Goal: Information Seeking & Learning: Learn about a topic

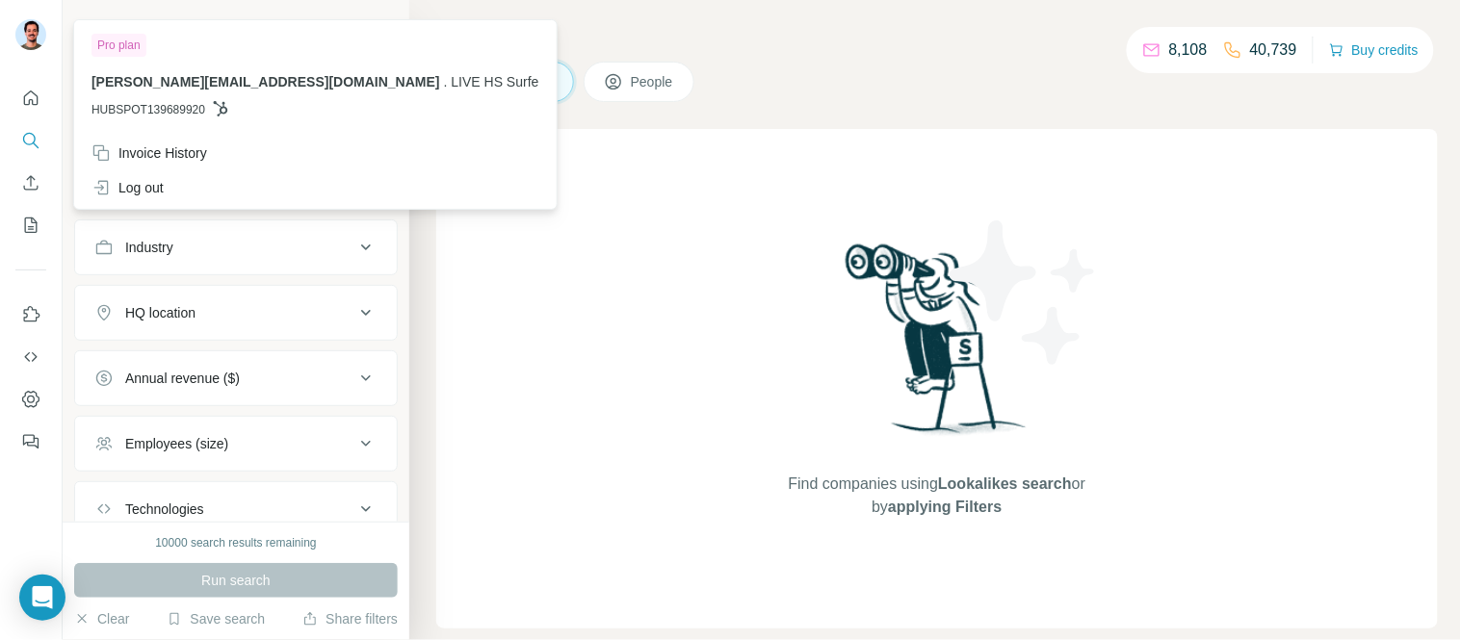
drag, startPoint x: 154, startPoint y: 183, endPoint x: 1056, endPoint y: 147, distance: 903.0
click at [154, 184] on div "Log out" at bounding box center [127, 187] width 72 height 19
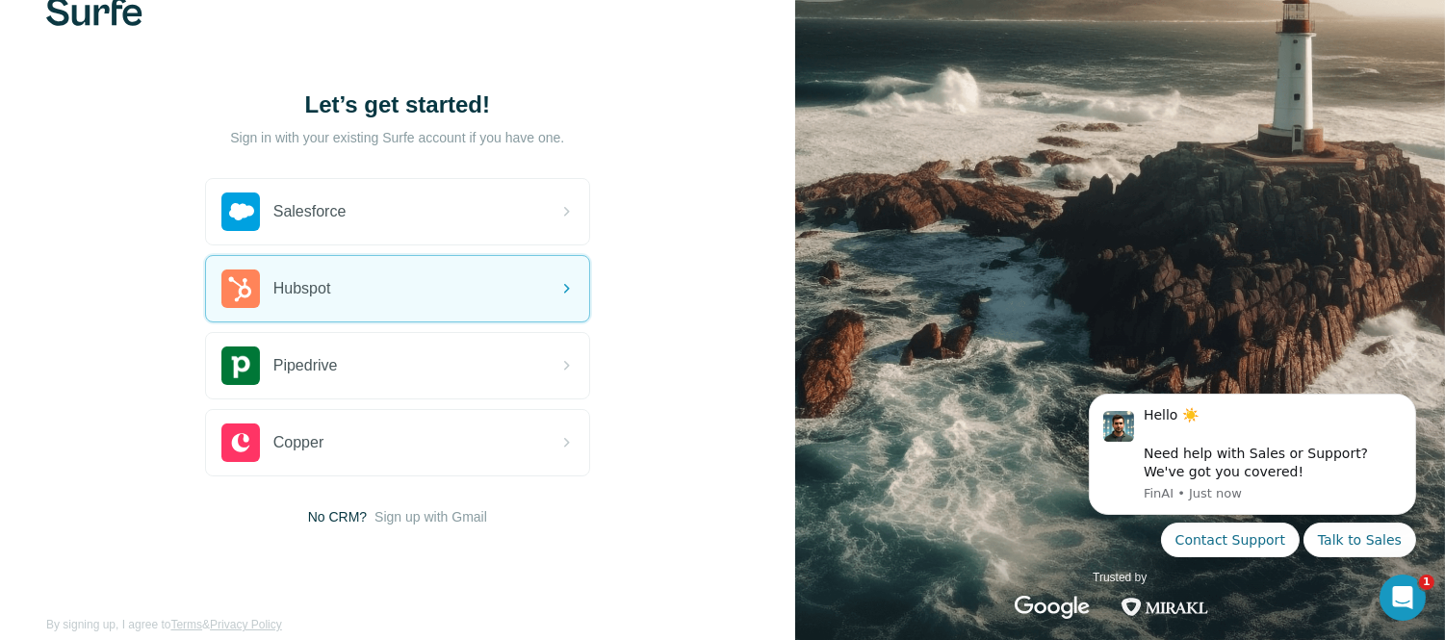
scroll to position [74, 0]
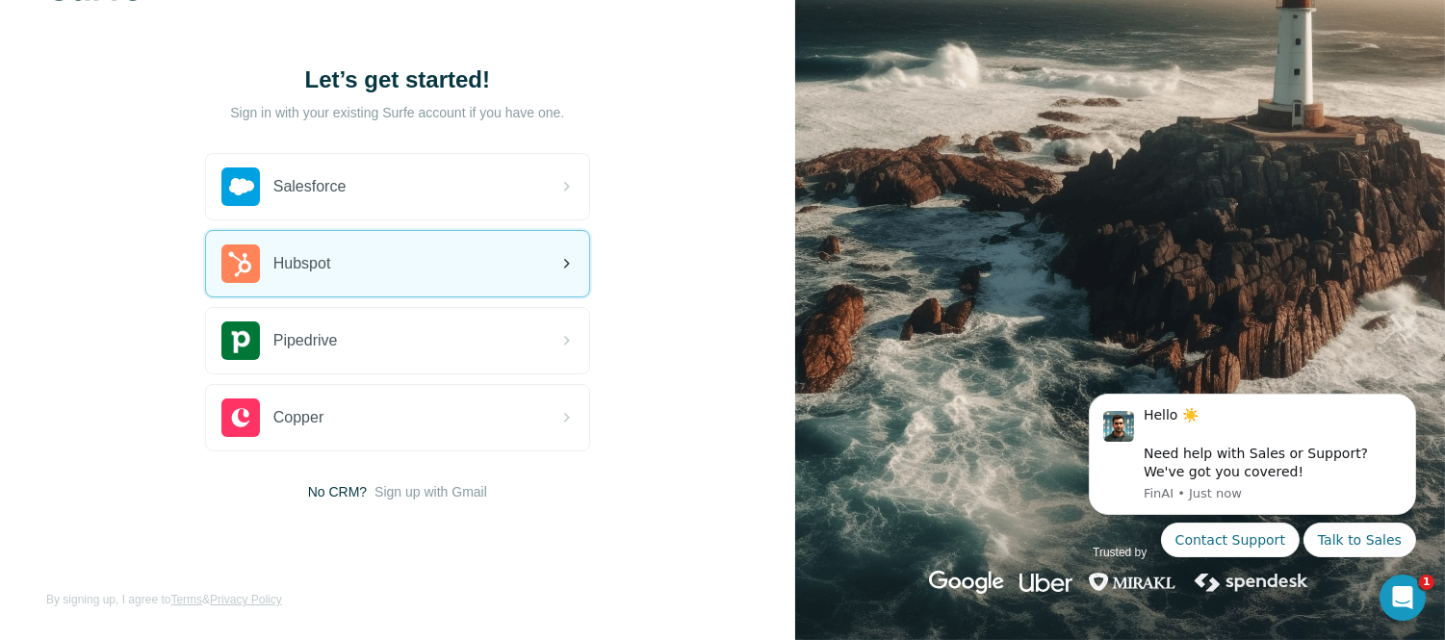
click at [392, 246] on div "Hubspot" at bounding box center [397, 263] width 383 height 65
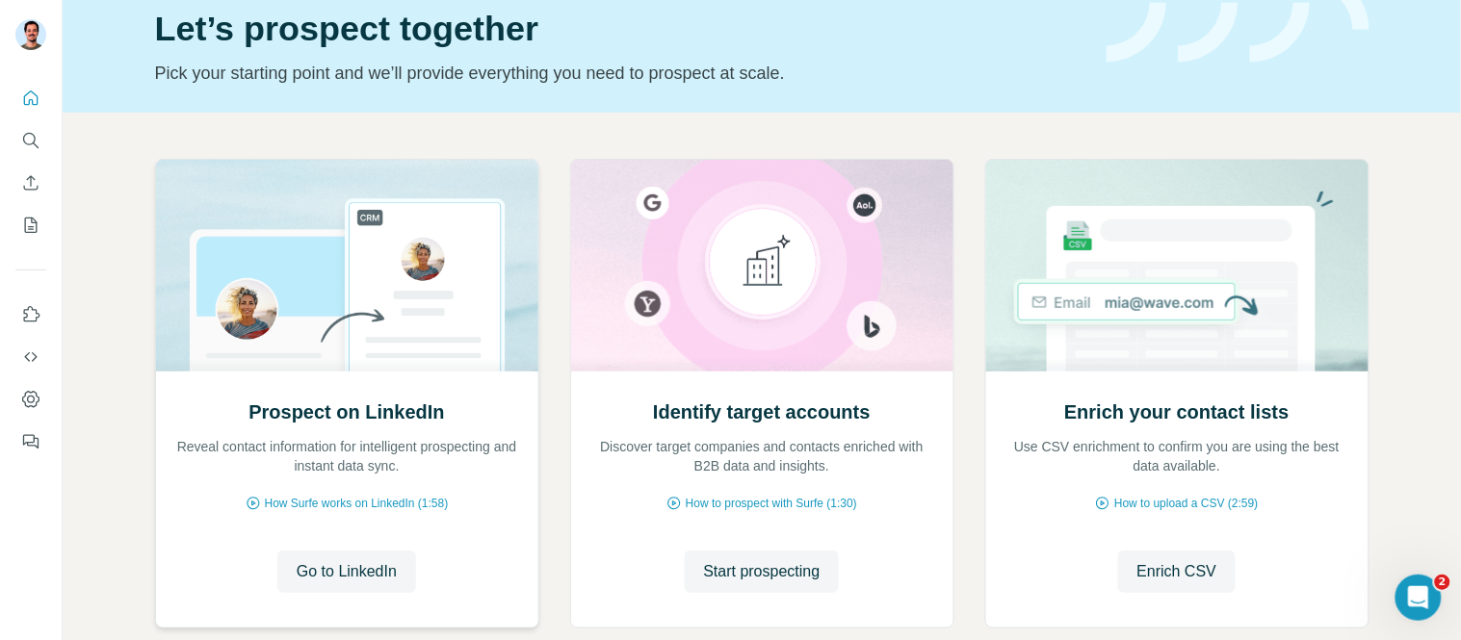
scroll to position [191, 0]
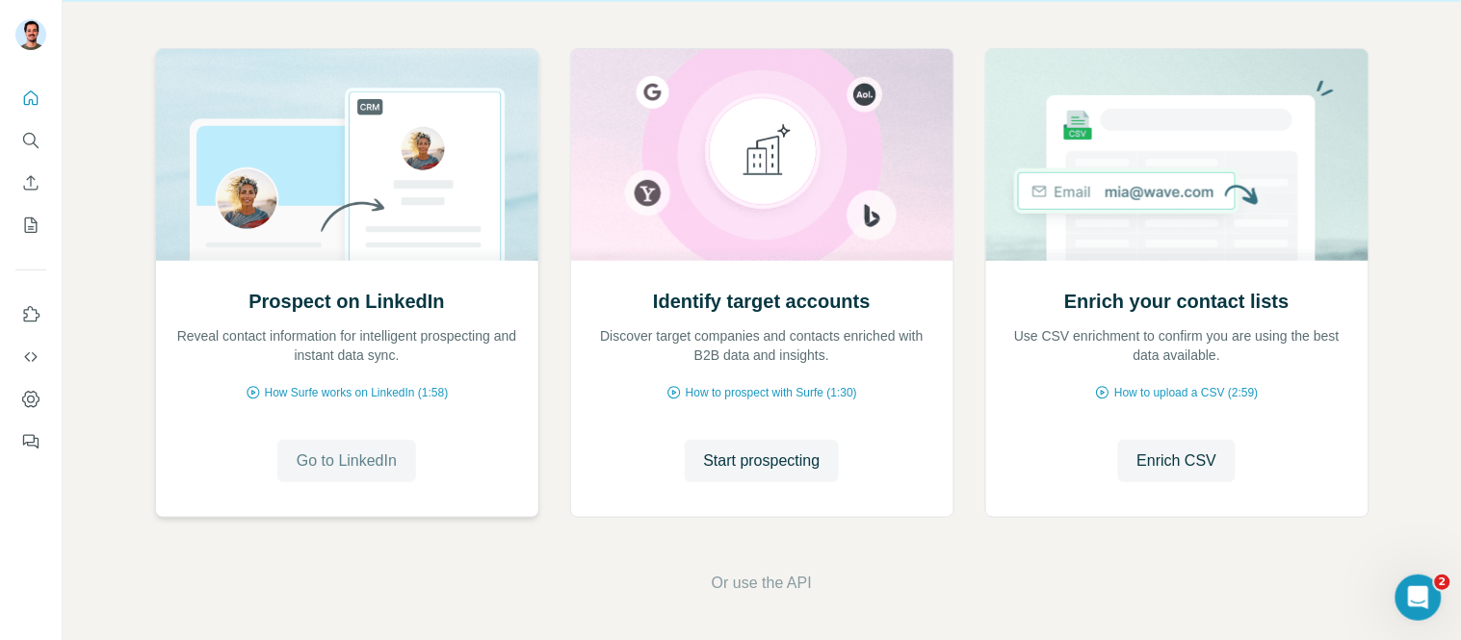
click at [342, 462] on span "Go to LinkedIn" at bounding box center [347, 461] width 100 height 23
click at [21, 136] on icon "Search" at bounding box center [30, 140] width 19 height 19
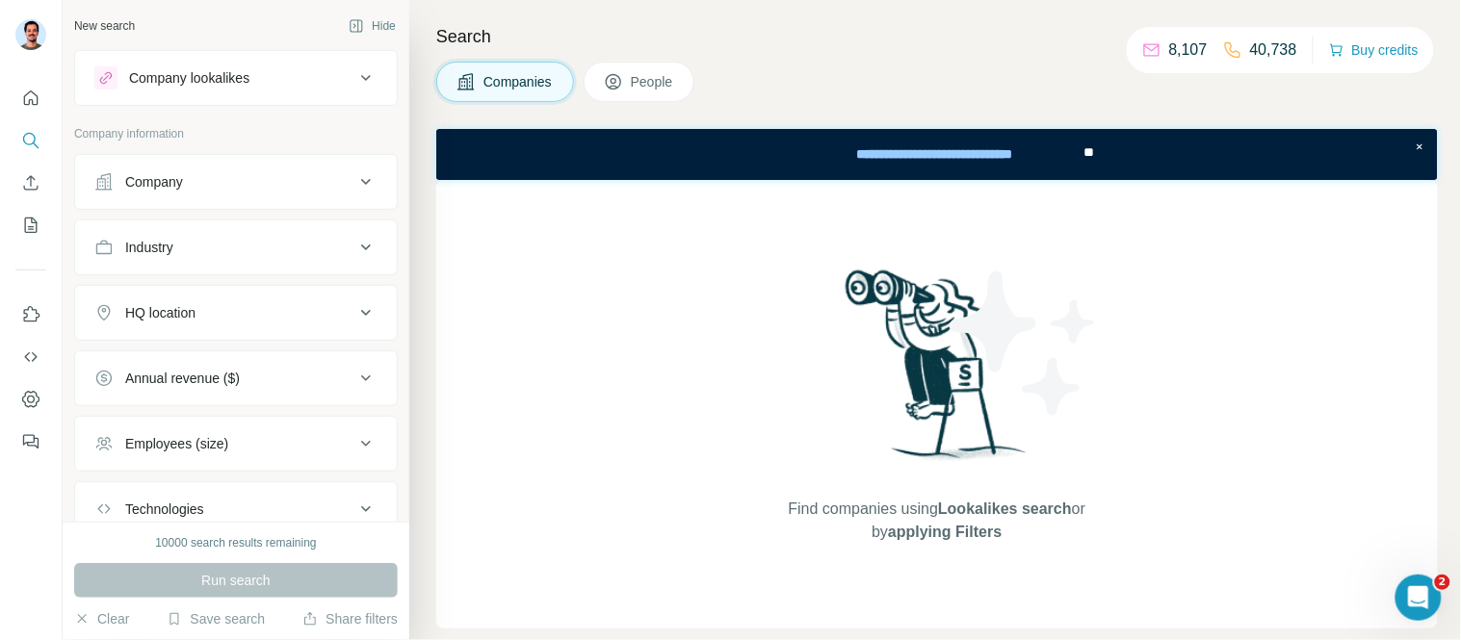
click at [217, 179] on div "Company" at bounding box center [224, 181] width 260 height 19
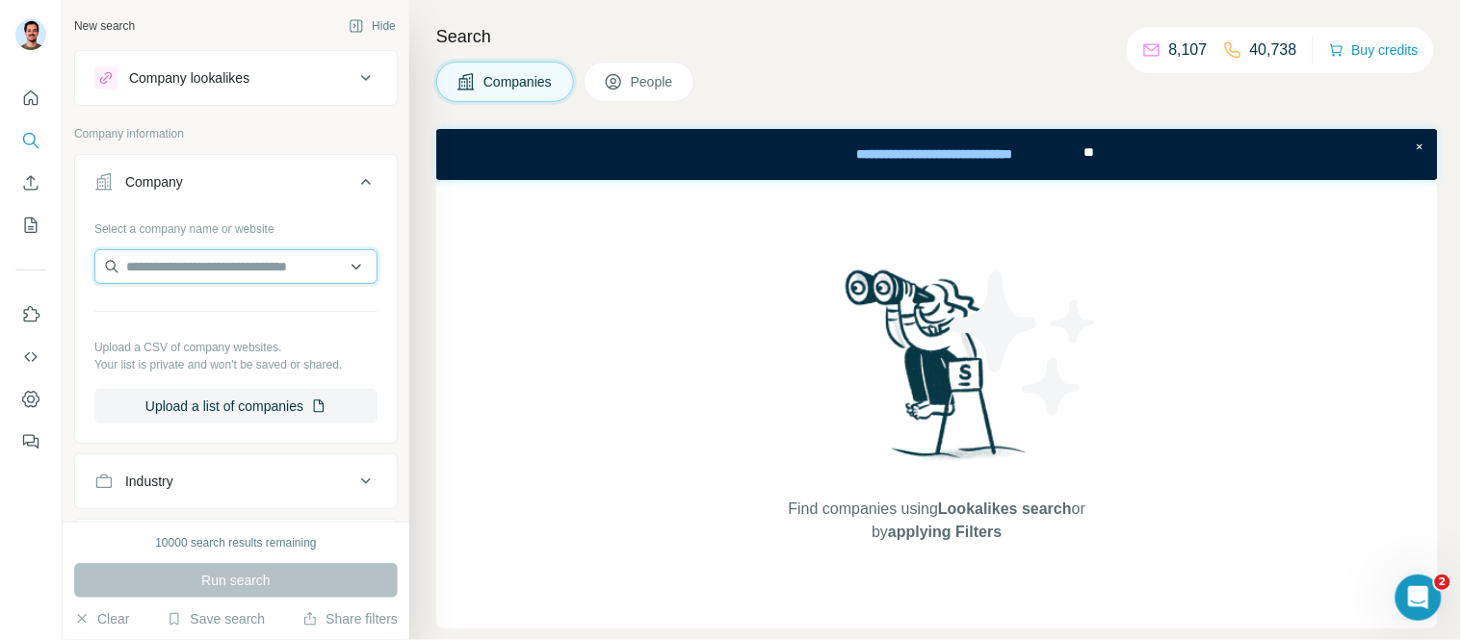
click at [218, 277] on input "text" at bounding box center [235, 266] width 283 height 35
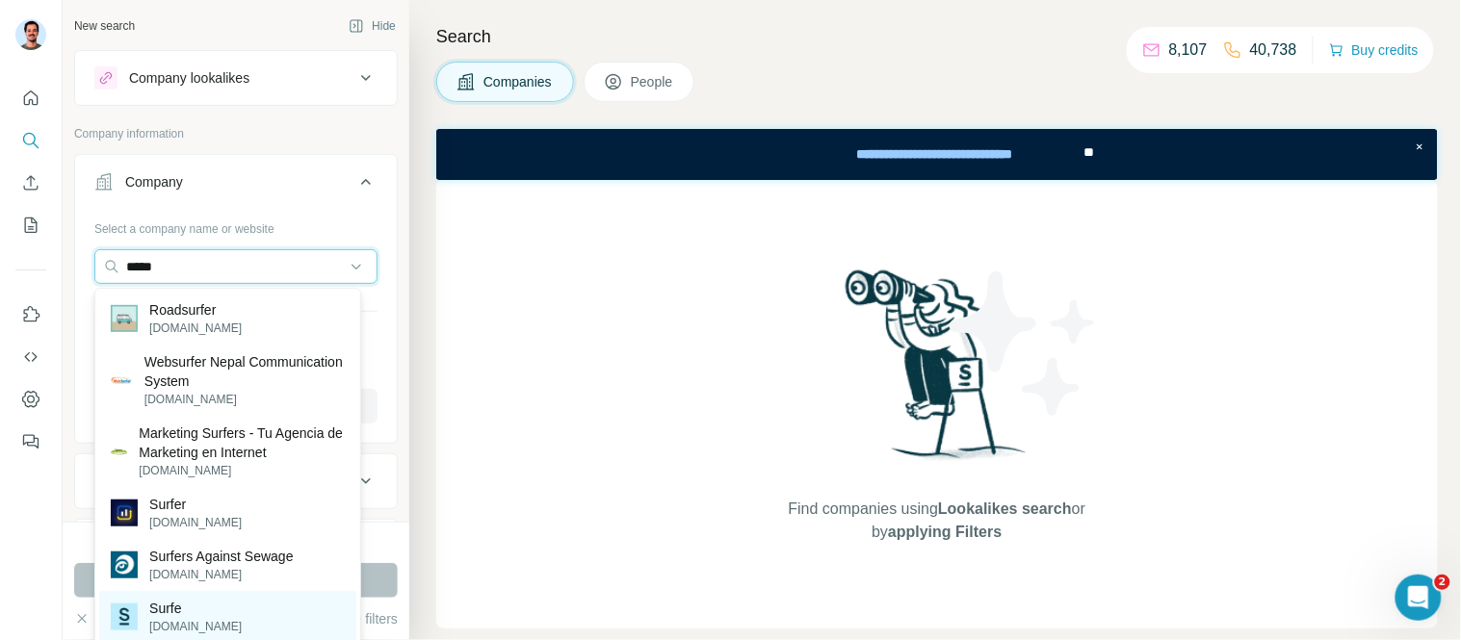
type input "*****"
click at [173, 611] on p "Surfe" at bounding box center [195, 608] width 92 height 19
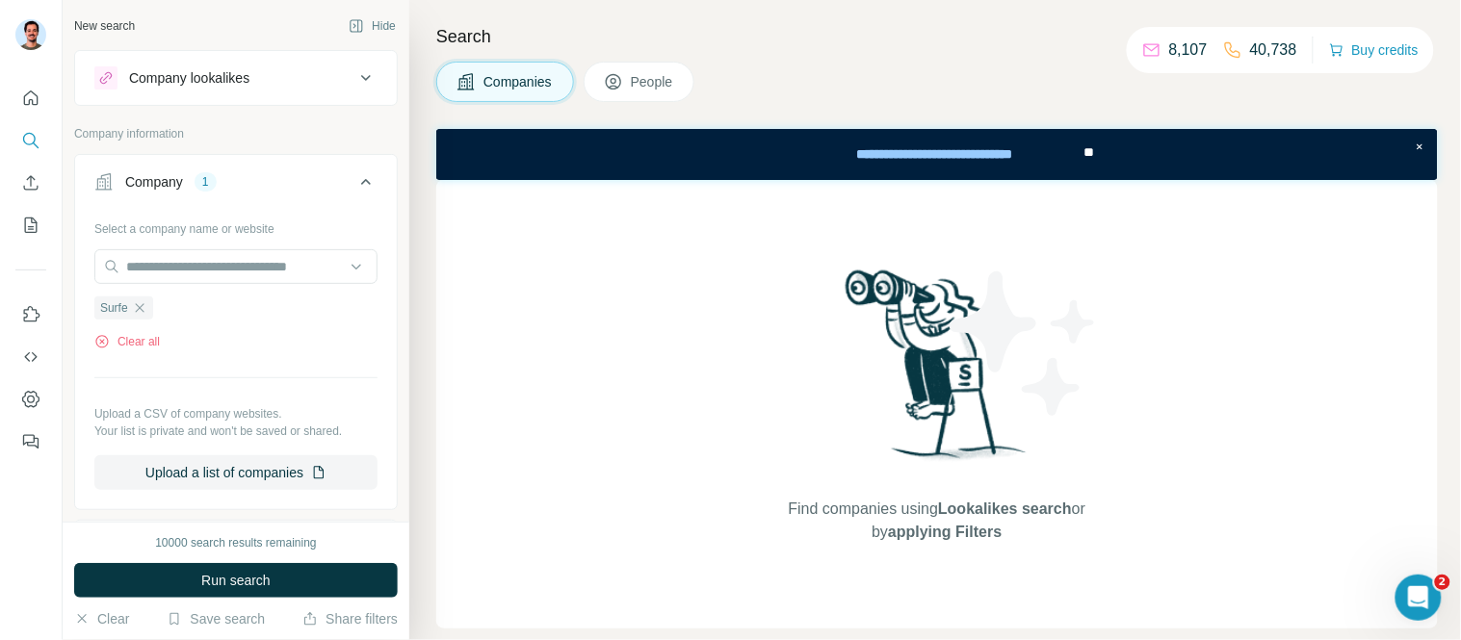
click at [170, 176] on div "Company" at bounding box center [154, 181] width 58 height 19
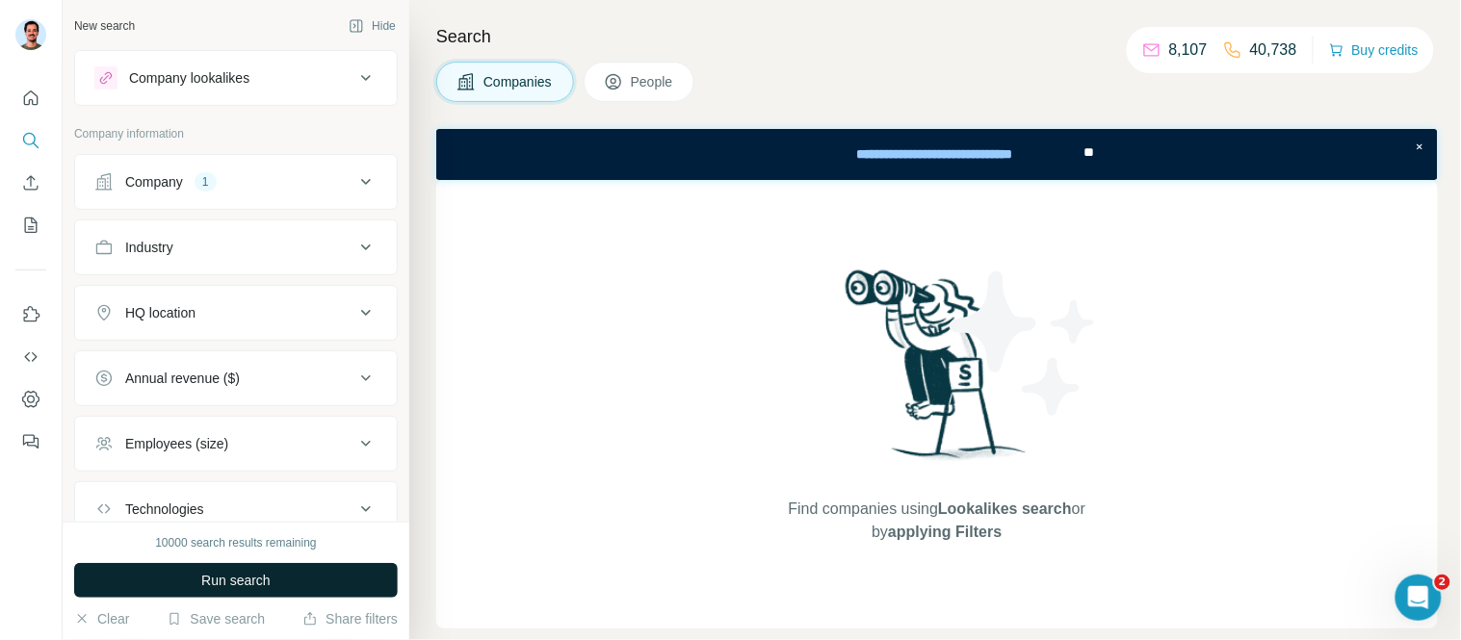
click at [238, 583] on span "Run search" at bounding box center [235, 580] width 69 height 19
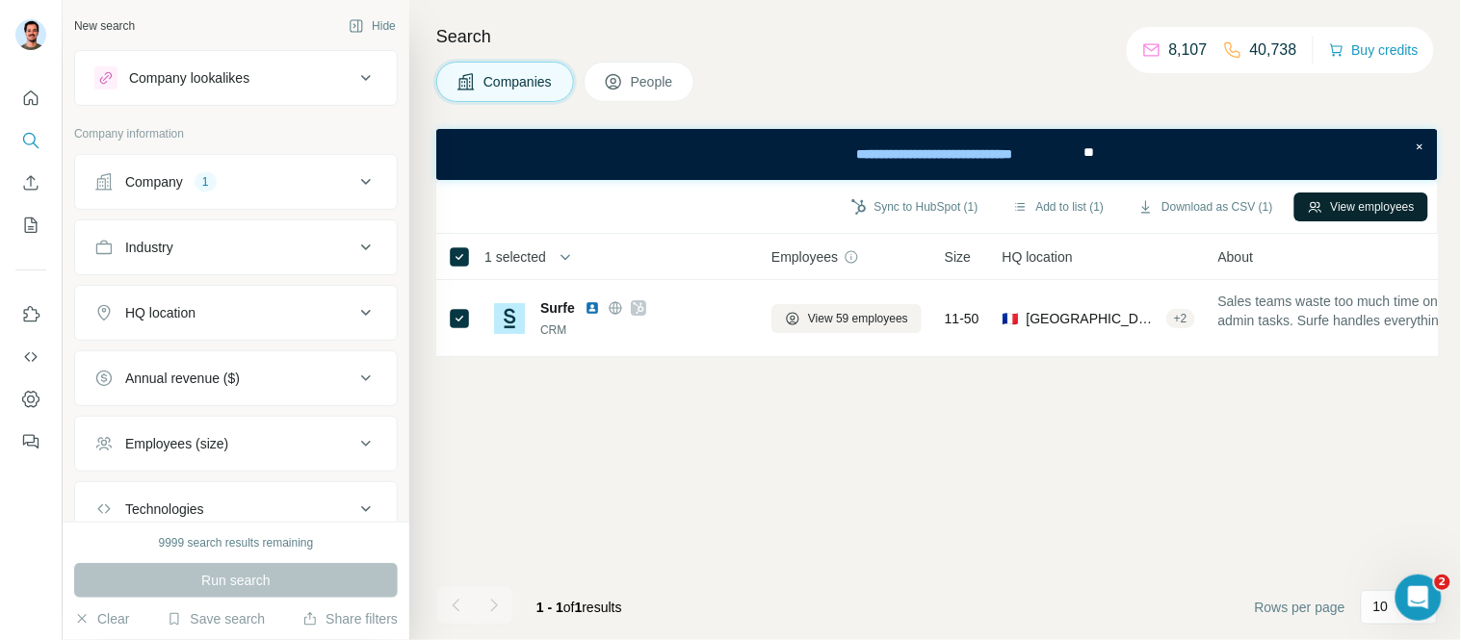
click at [1374, 213] on button "View employees" at bounding box center [1361, 207] width 134 height 29
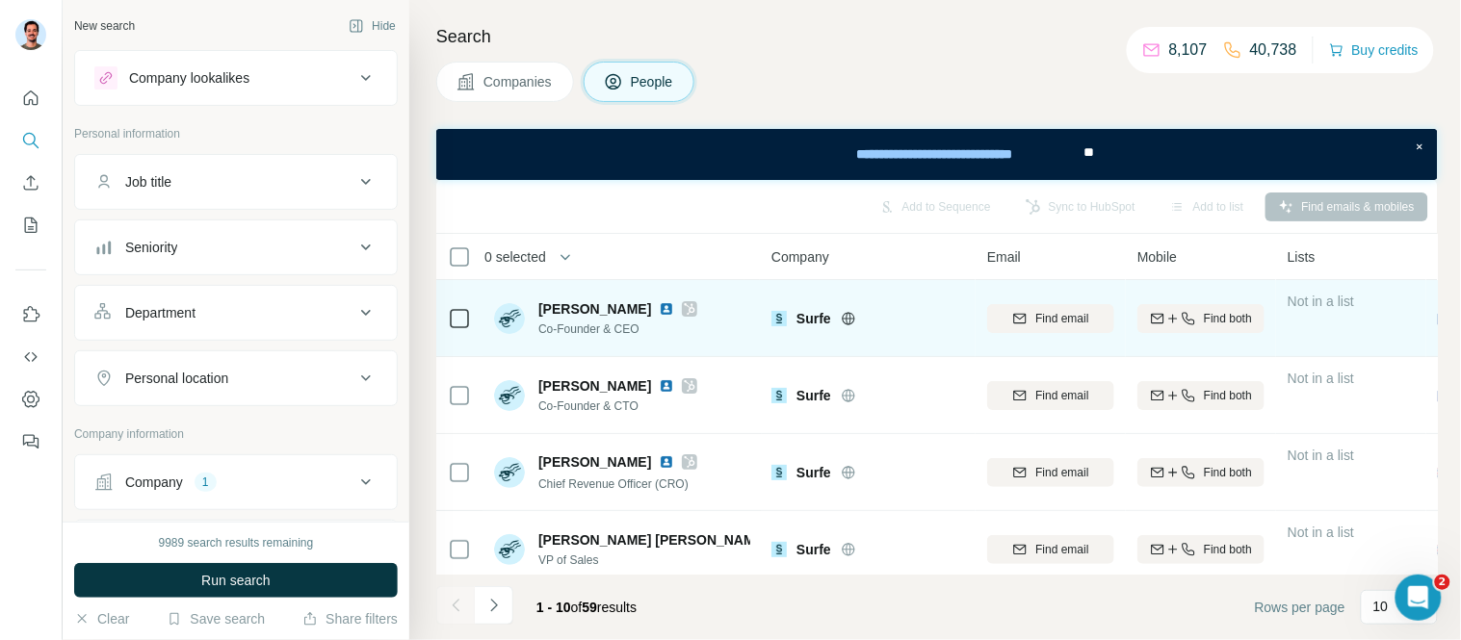
click at [659, 306] on img at bounding box center [666, 308] width 15 height 15
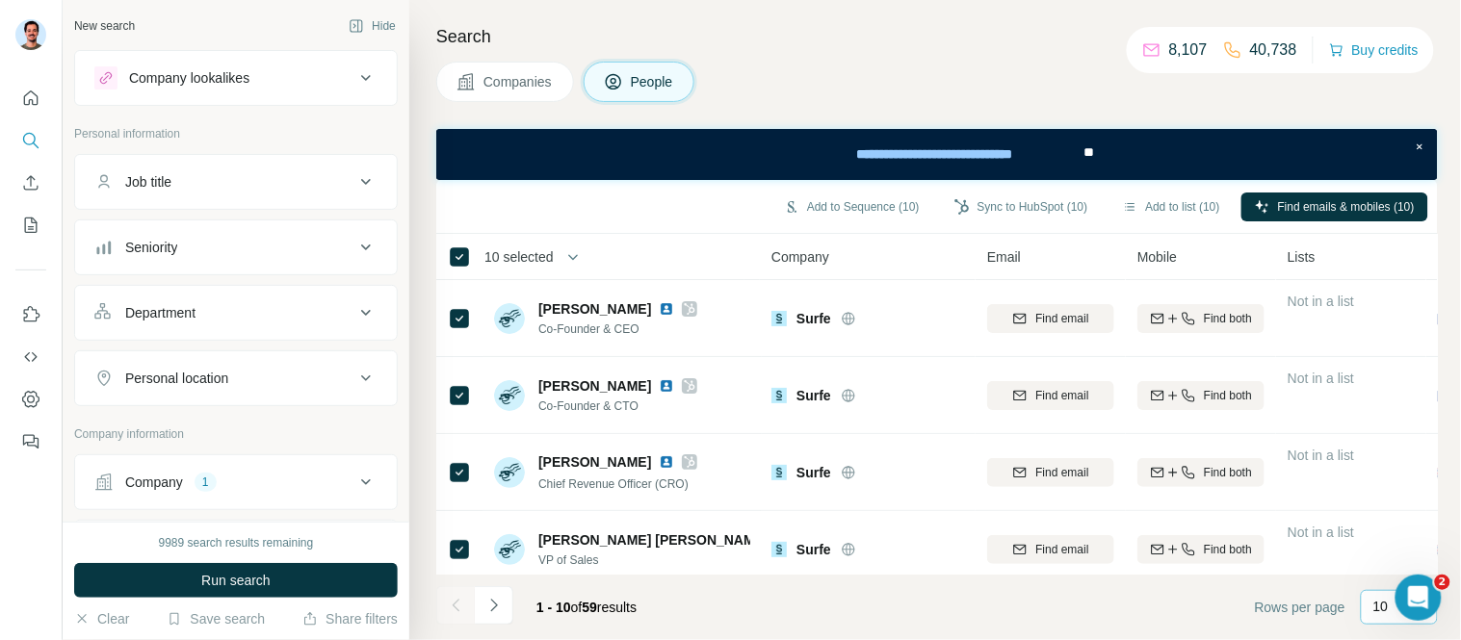
click at [1375, 603] on p "10" at bounding box center [1380, 606] width 15 height 19
click at [1390, 457] on p "60" at bounding box center [1385, 460] width 15 height 19
click at [1182, 214] on button "Add to list (59)" at bounding box center [1171, 207] width 124 height 29
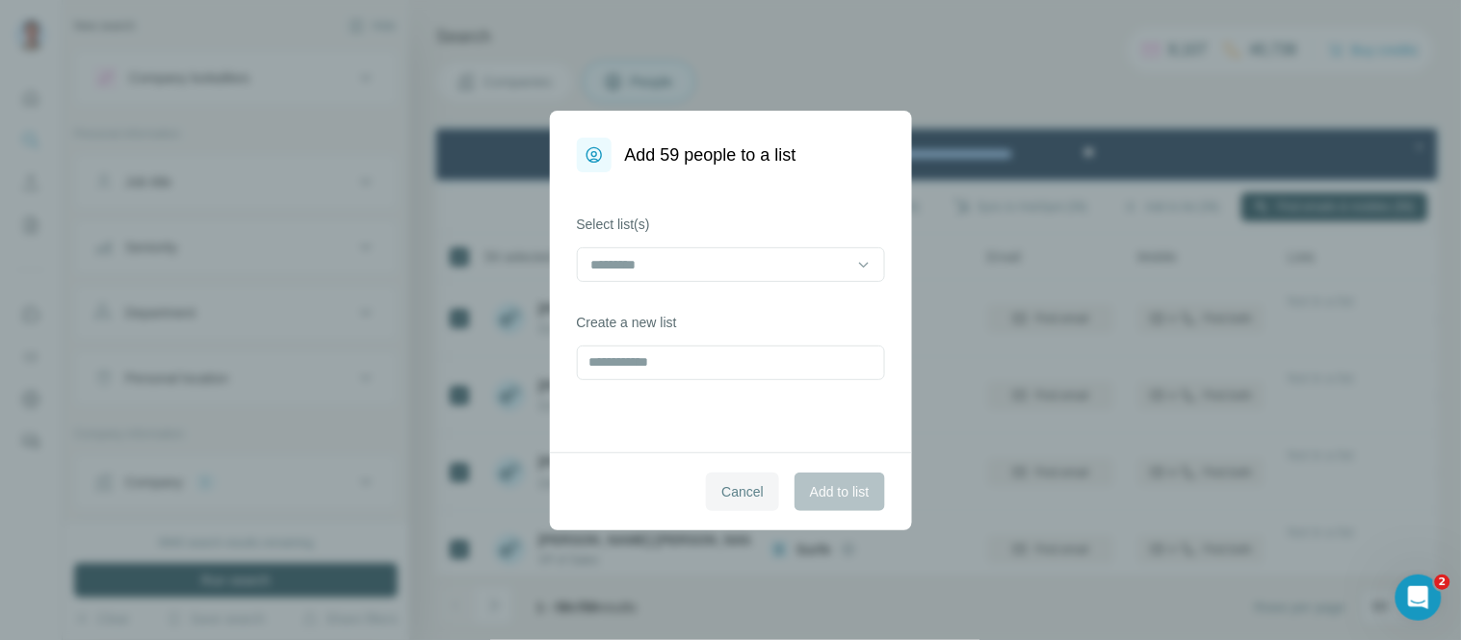
drag, startPoint x: 694, startPoint y: 501, endPoint x: 713, endPoint y: 499, distance: 18.4
click at [707, 499] on div "Cancel Add to list" at bounding box center [731, 492] width 362 height 78
drag, startPoint x: 716, startPoint y: 496, endPoint x: 988, endPoint y: 457, distance: 274.3
click at [721, 496] on span "Cancel" at bounding box center [742, 491] width 42 height 19
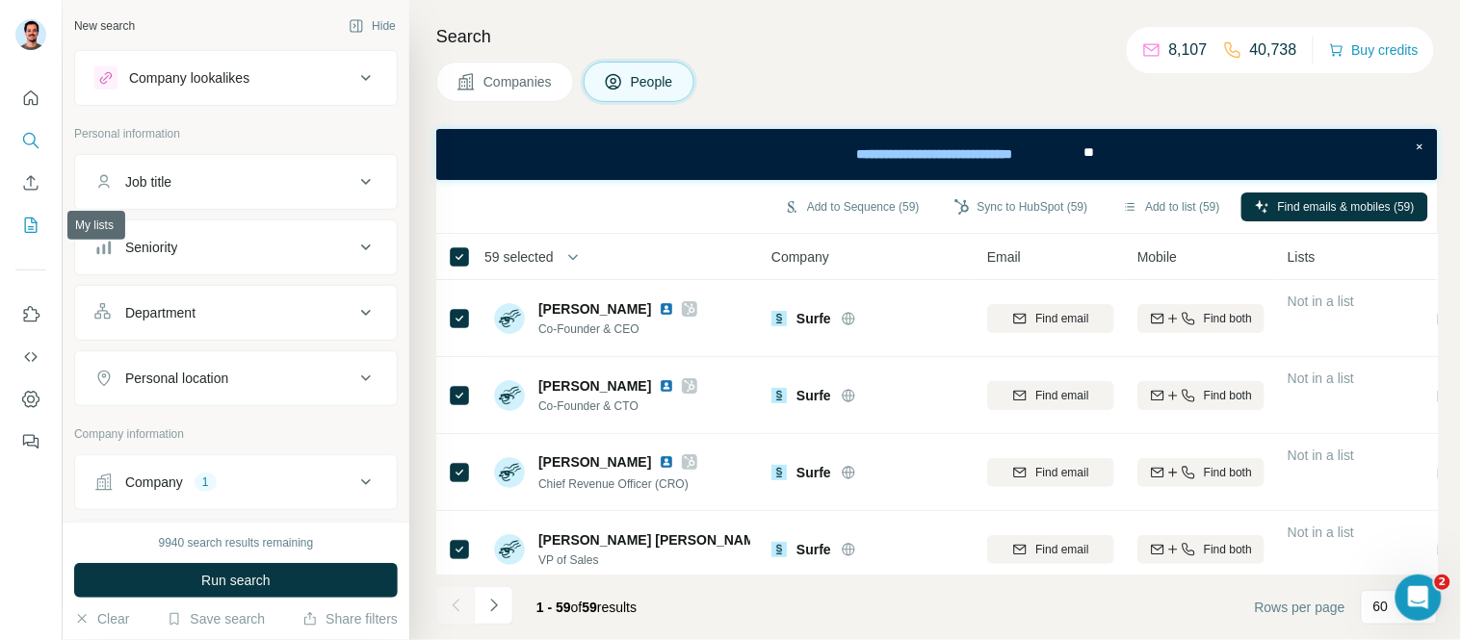
click at [27, 221] on icon "My lists" at bounding box center [30, 225] width 19 height 19
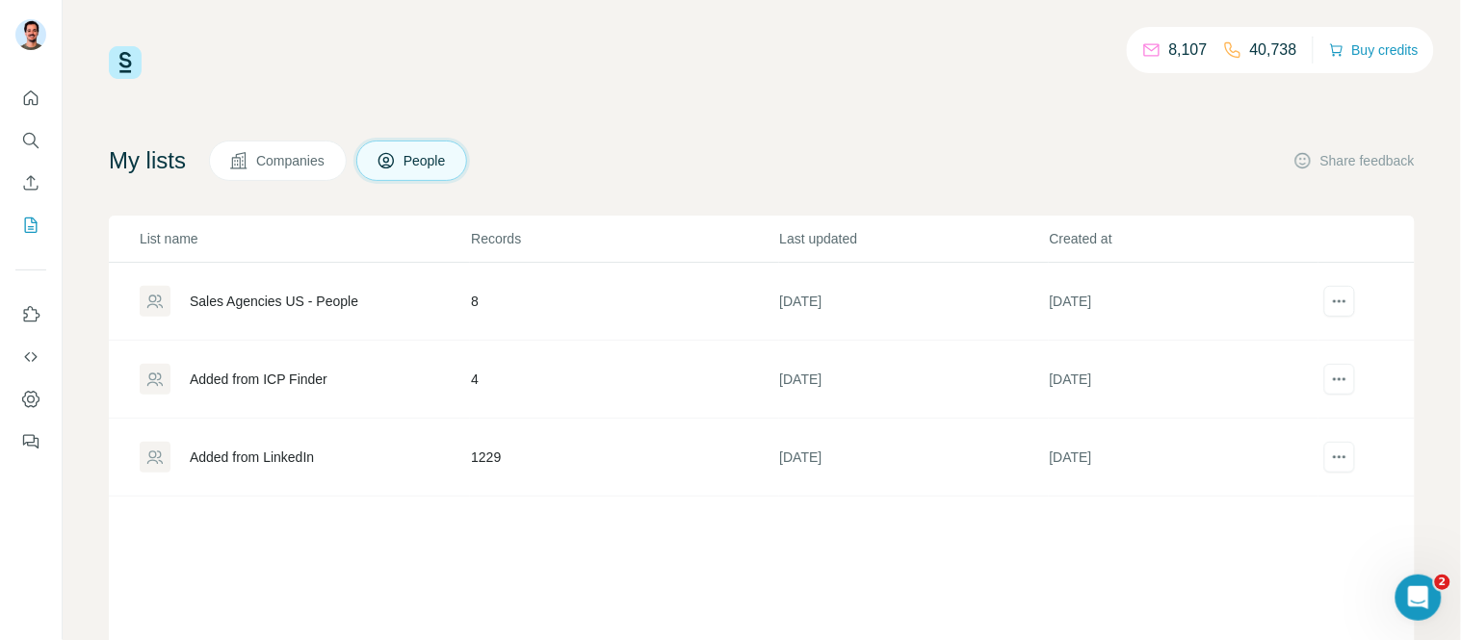
click at [443, 161] on span "People" at bounding box center [425, 160] width 44 height 19
click at [296, 154] on span "Companies" at bounding box center [291, 160] width 70 height 19
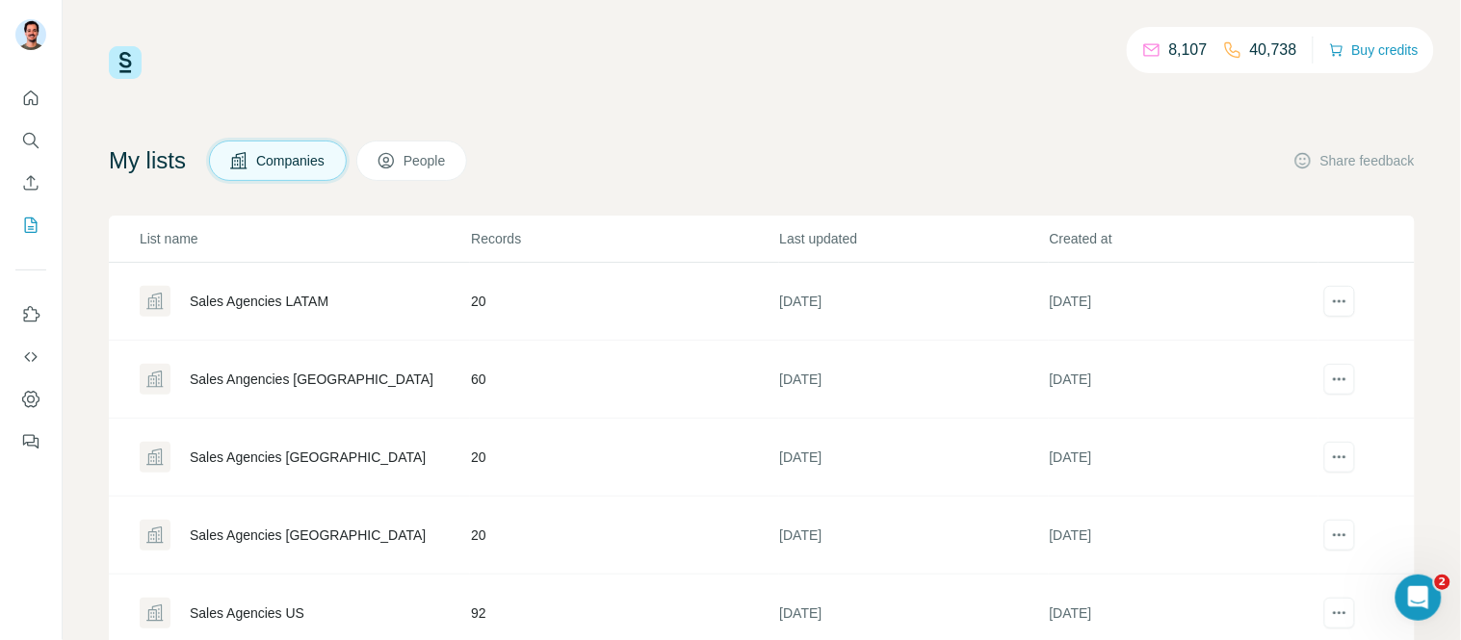
click at [252, 297] on div "Sales Agencies LATAM" at bounding box center [259, 301] width 139 height 19
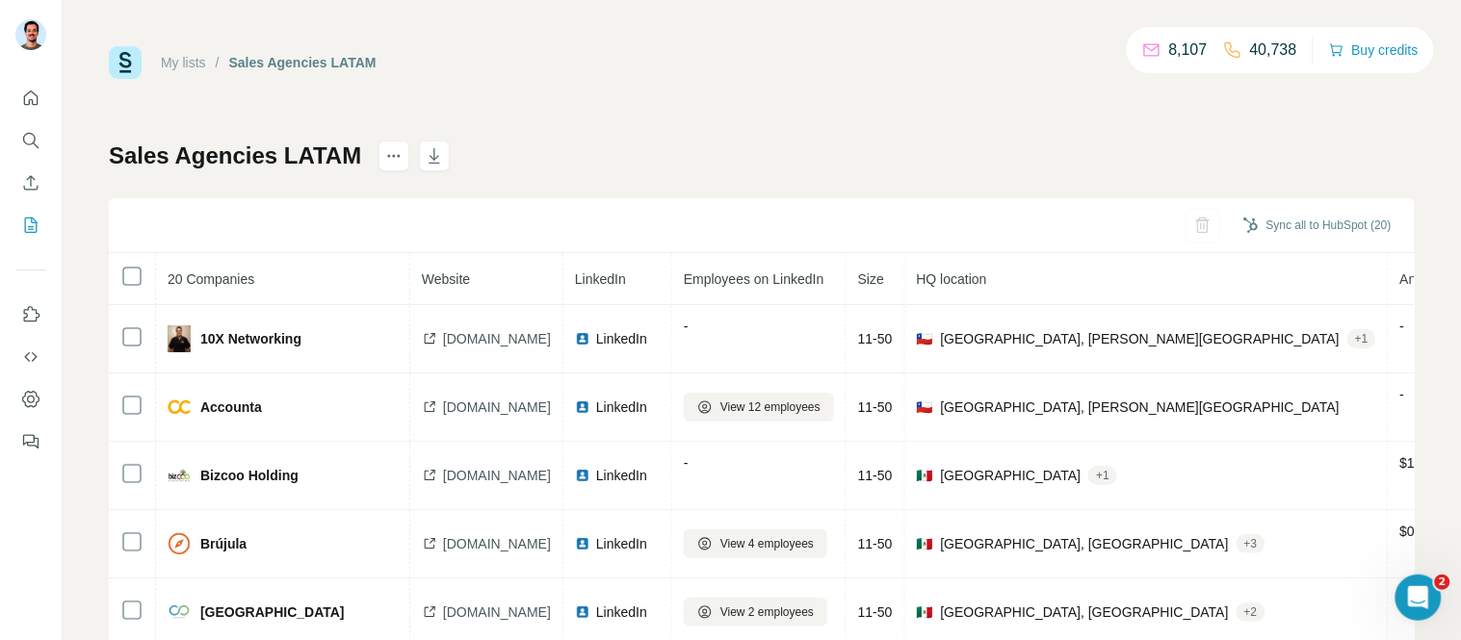
click at [148, 273] on th at bounding box center [132, 279] width 47 height 52
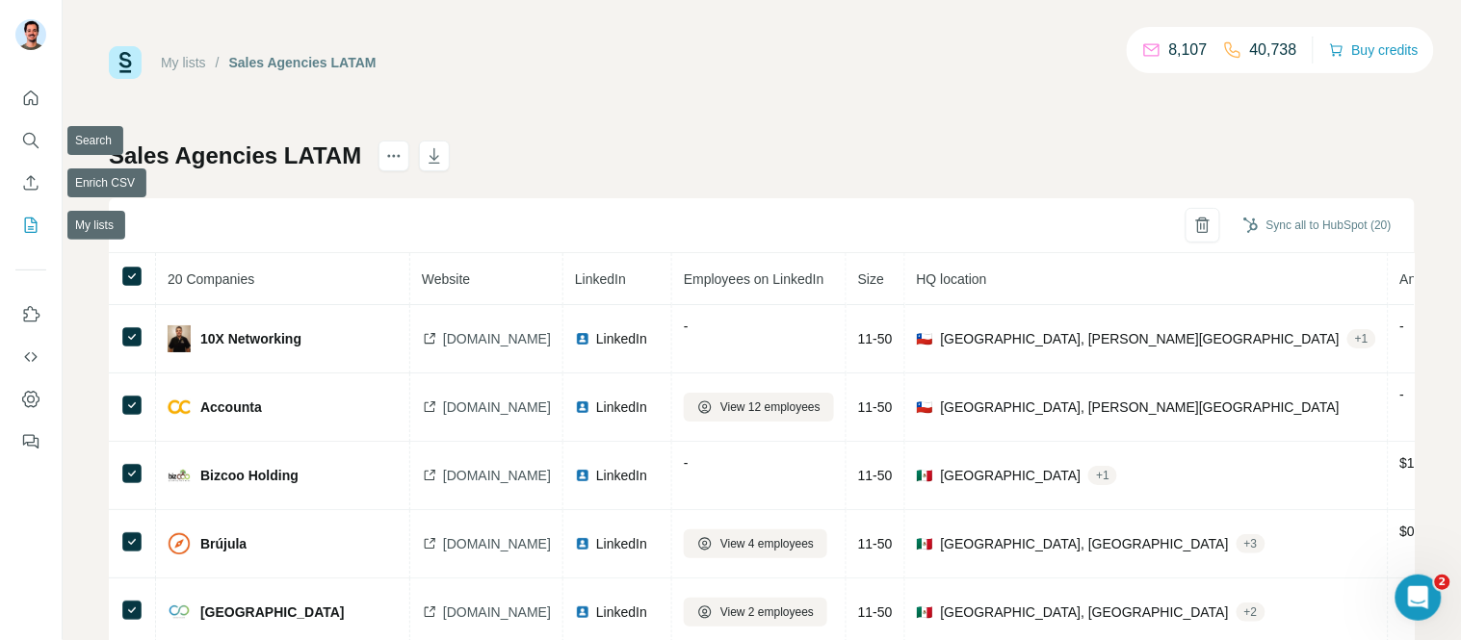
click at [34, 216] on icon "My lists" at bounding box center [30, 225] width 19 height 19
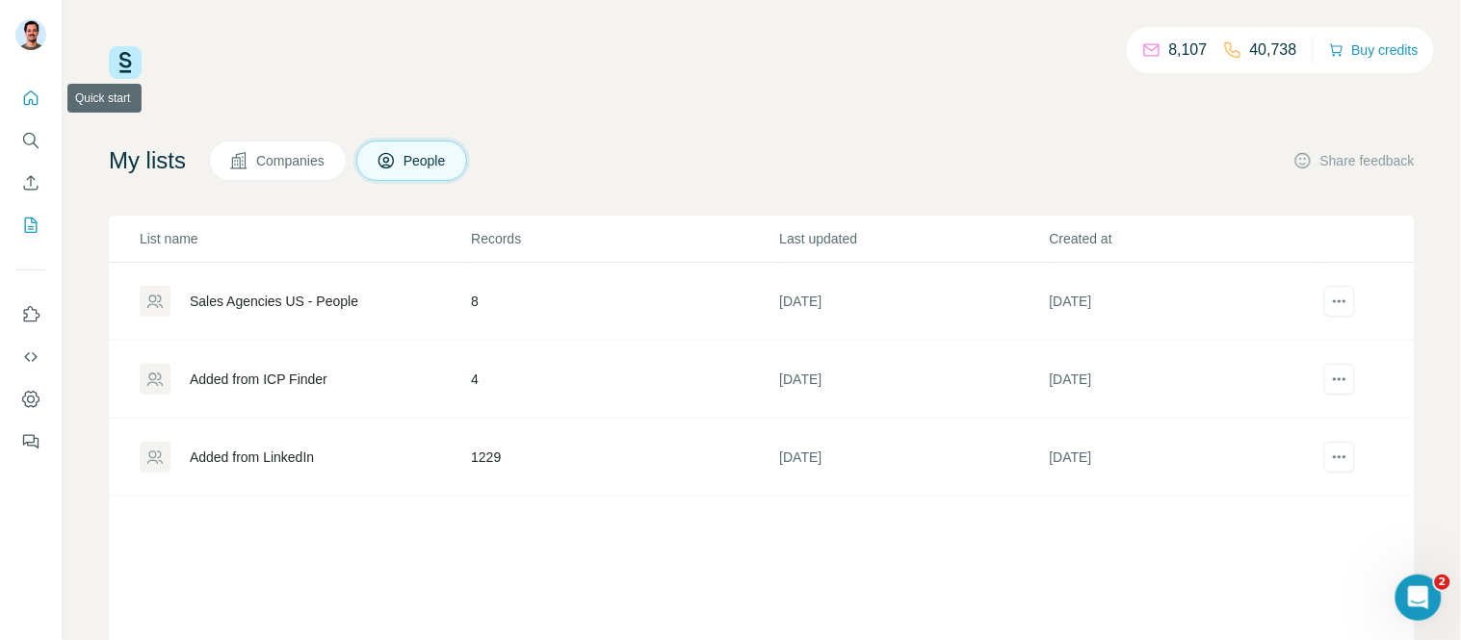
click at [27, 93] on icon "Quick start" at bounding box center [31, 98] width 14 height 14
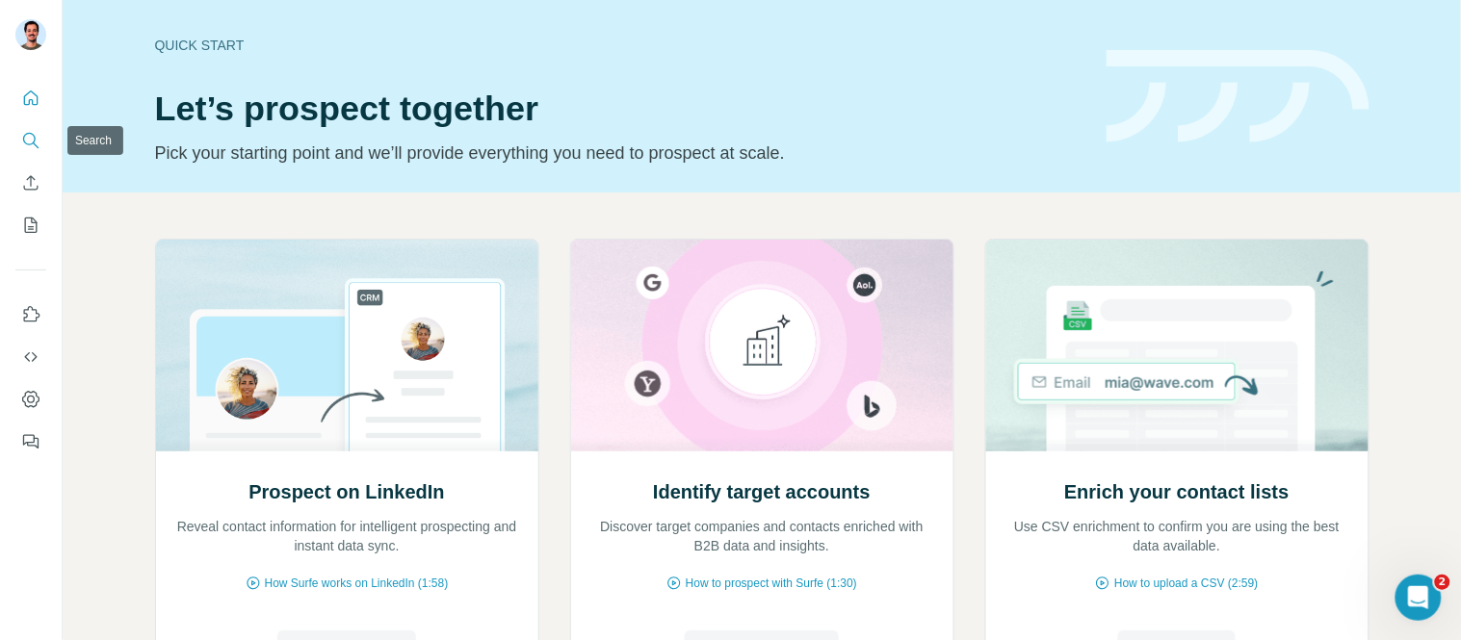
click at [39, 136] on icon "Search" at bounding box center [30, 140] width 19 height 19
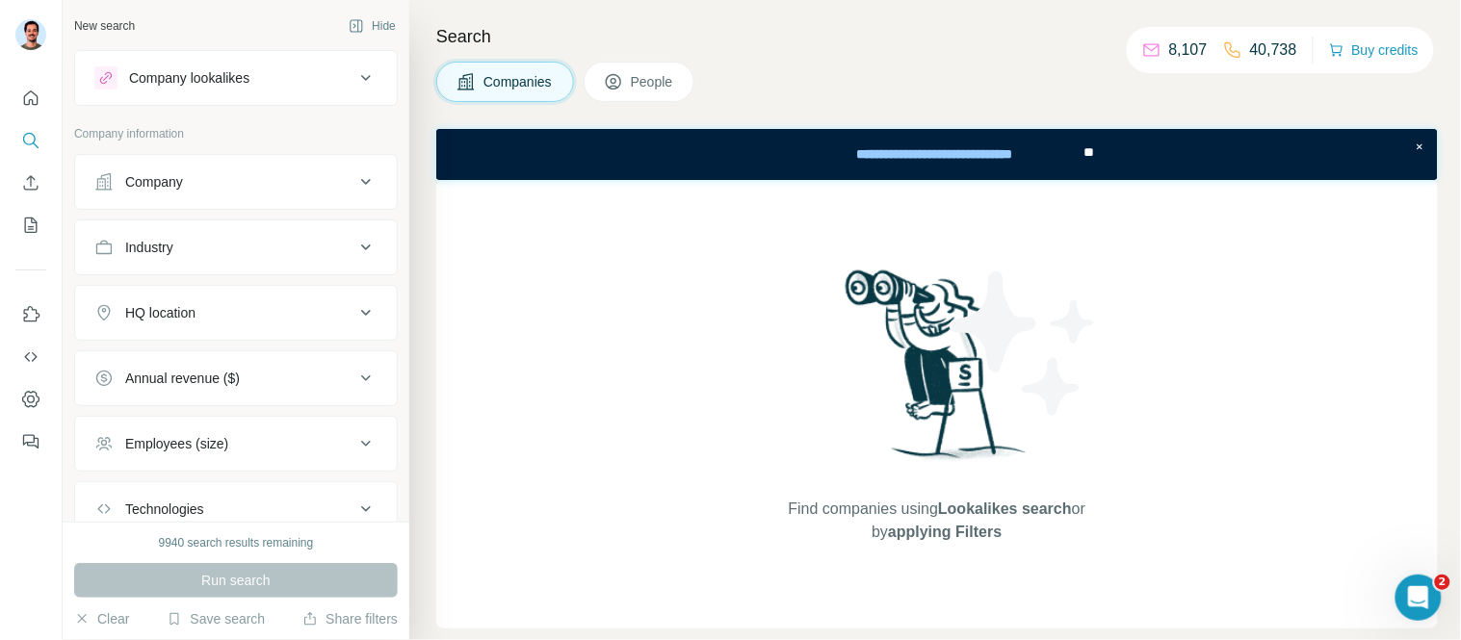
click at [125, 170] on button "Company" at bounding box center [236, 182] width 322 height 46
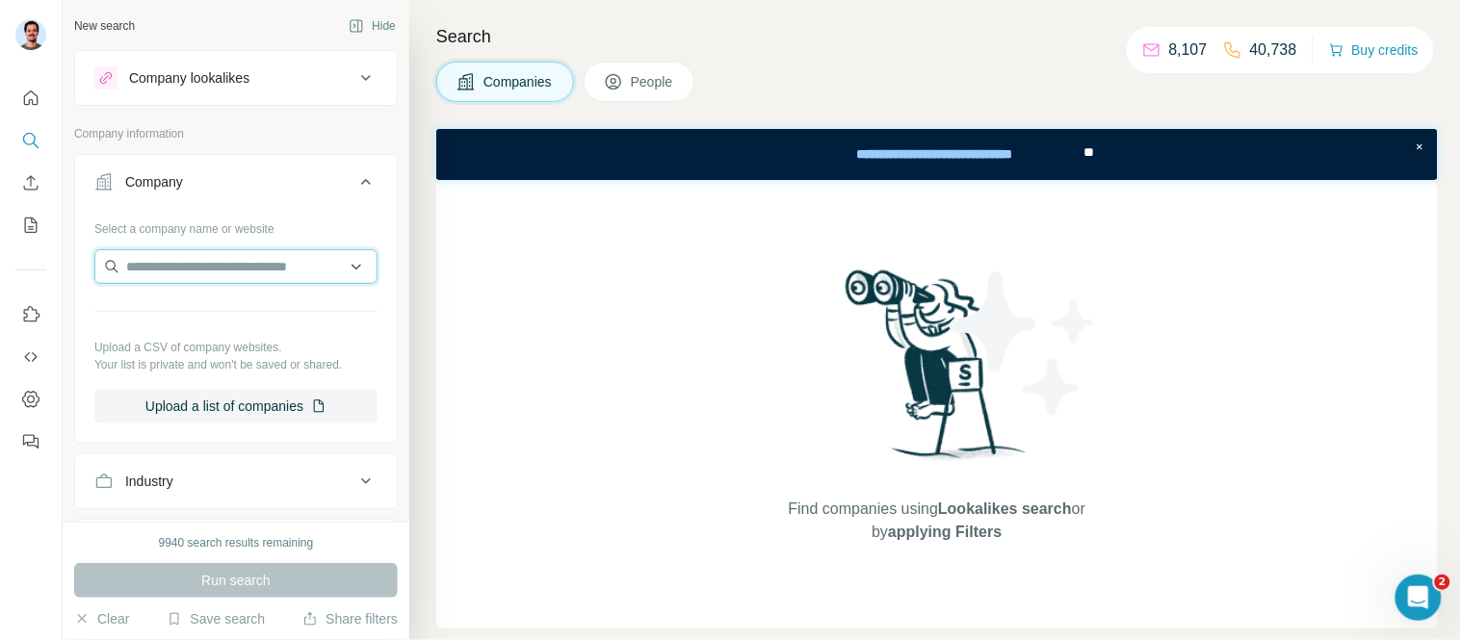
click at [199, 255] on input "text" at bounding box center [235, 266] width 283 height 35
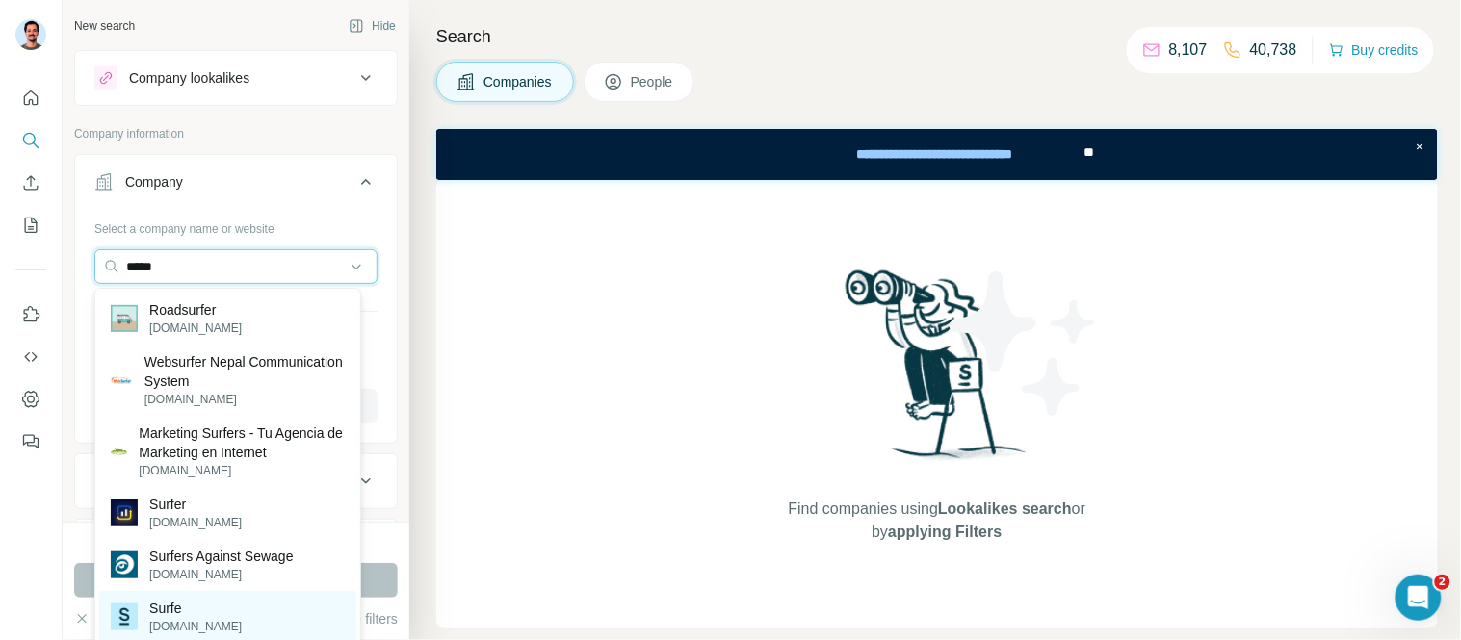
type input "*****"
click at [166, 613] on p "Surfe" at bounding box center [195, 608] width 92 height 19
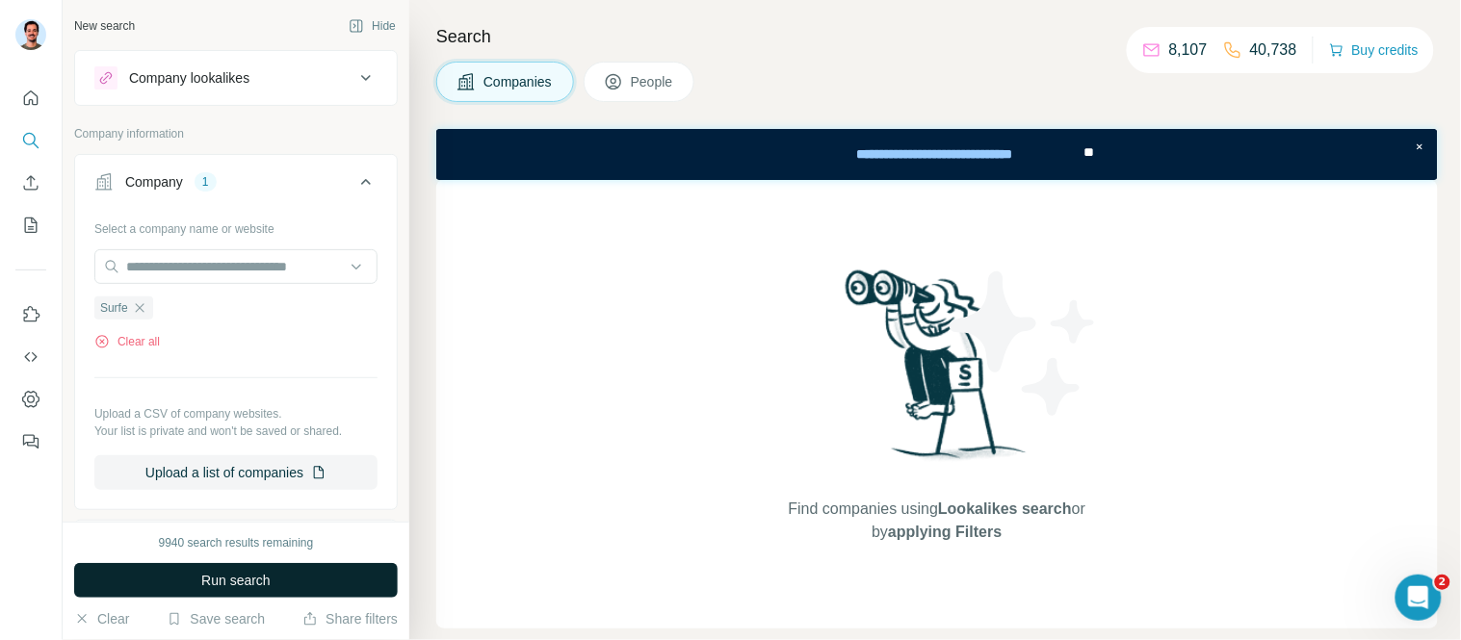
click at [318, 573] on button "Run search" at bounding box center [236, 580] width 324 height 35
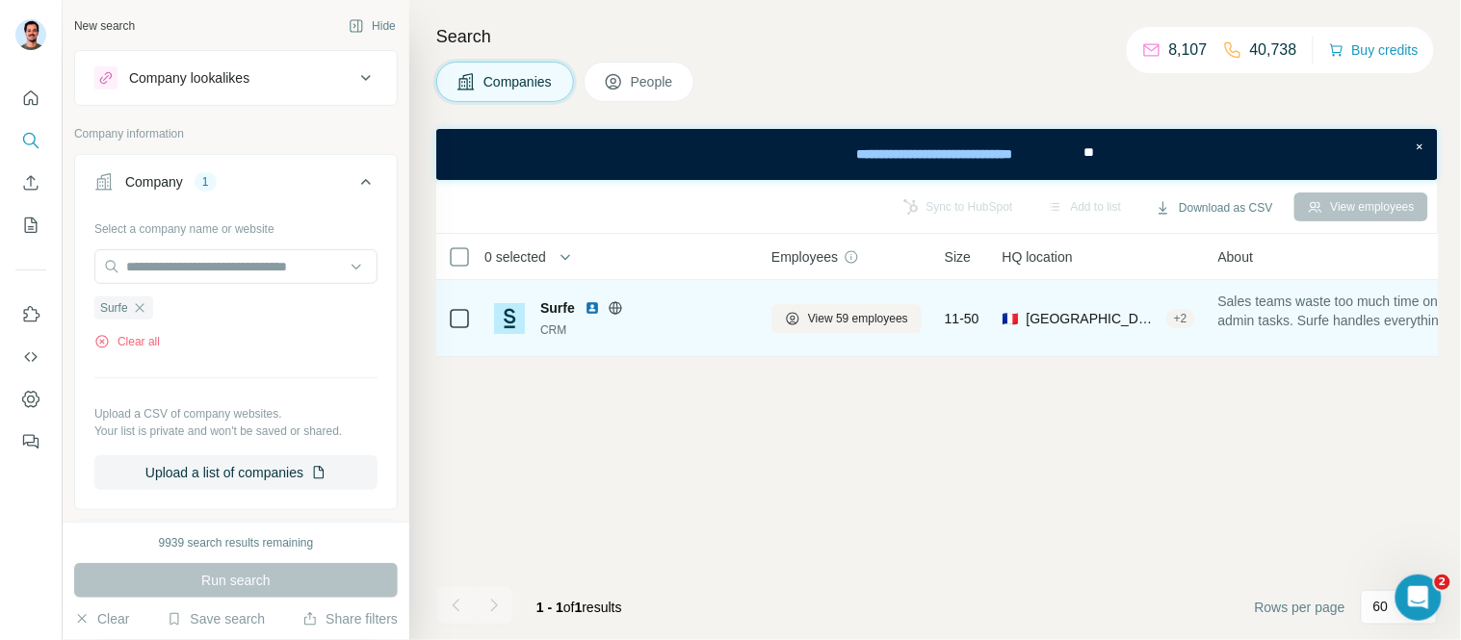
click at [472, 306] on td at bounding box center [459, 318] width 46 height 77
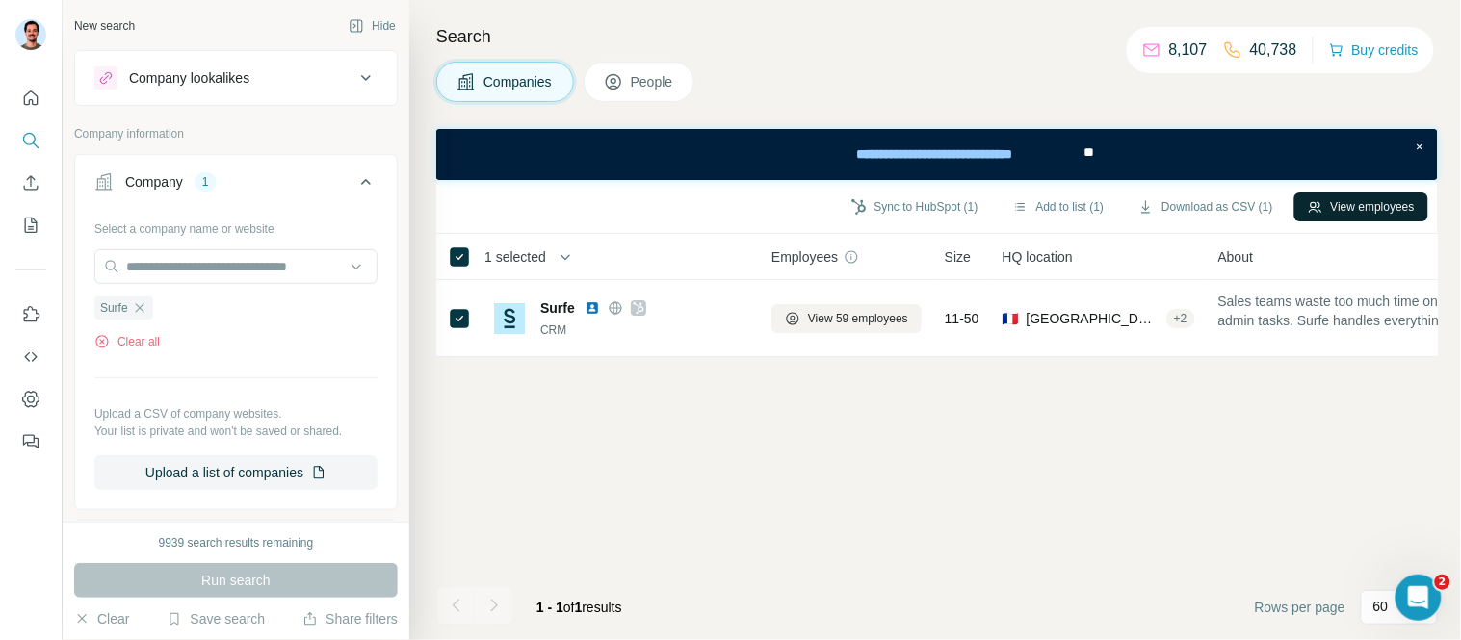
click at [1400, 200] on button "View employees" at bounding box center [1361, 207] width 134 height 29
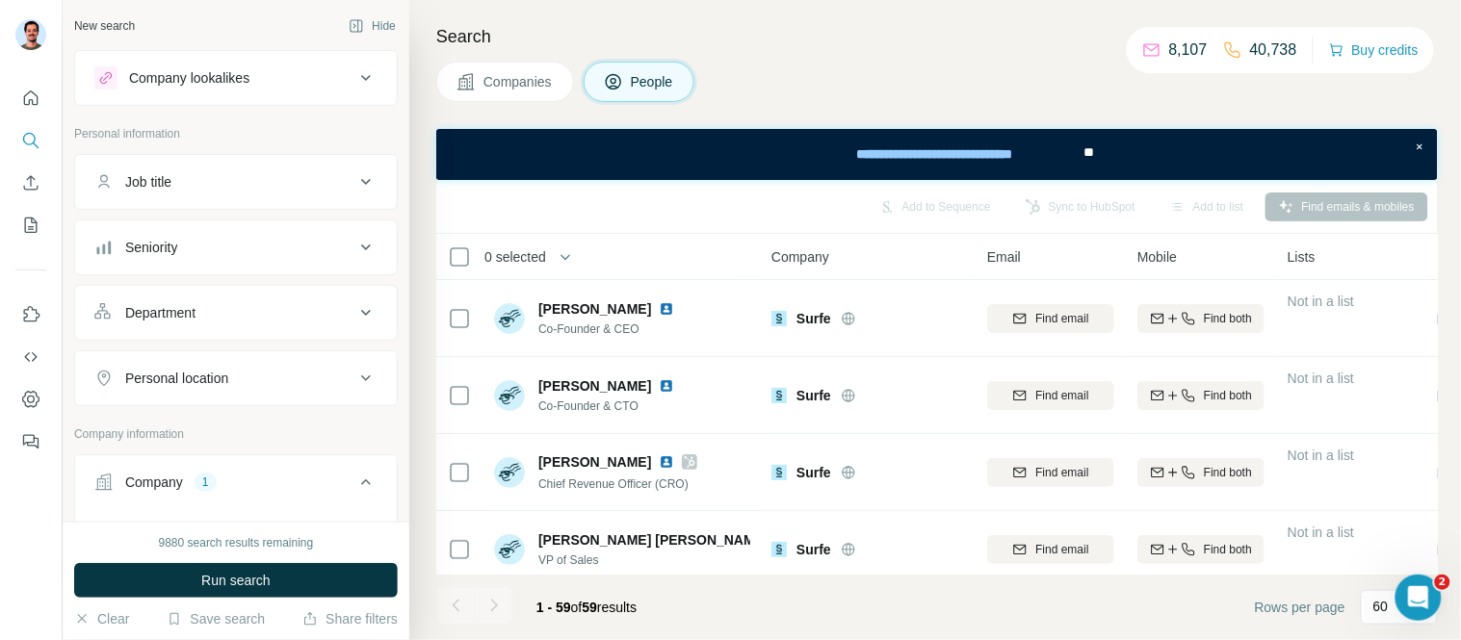
click at [227, 177] on div "Job title" at bounding box center [224, 181] width 260 height 19
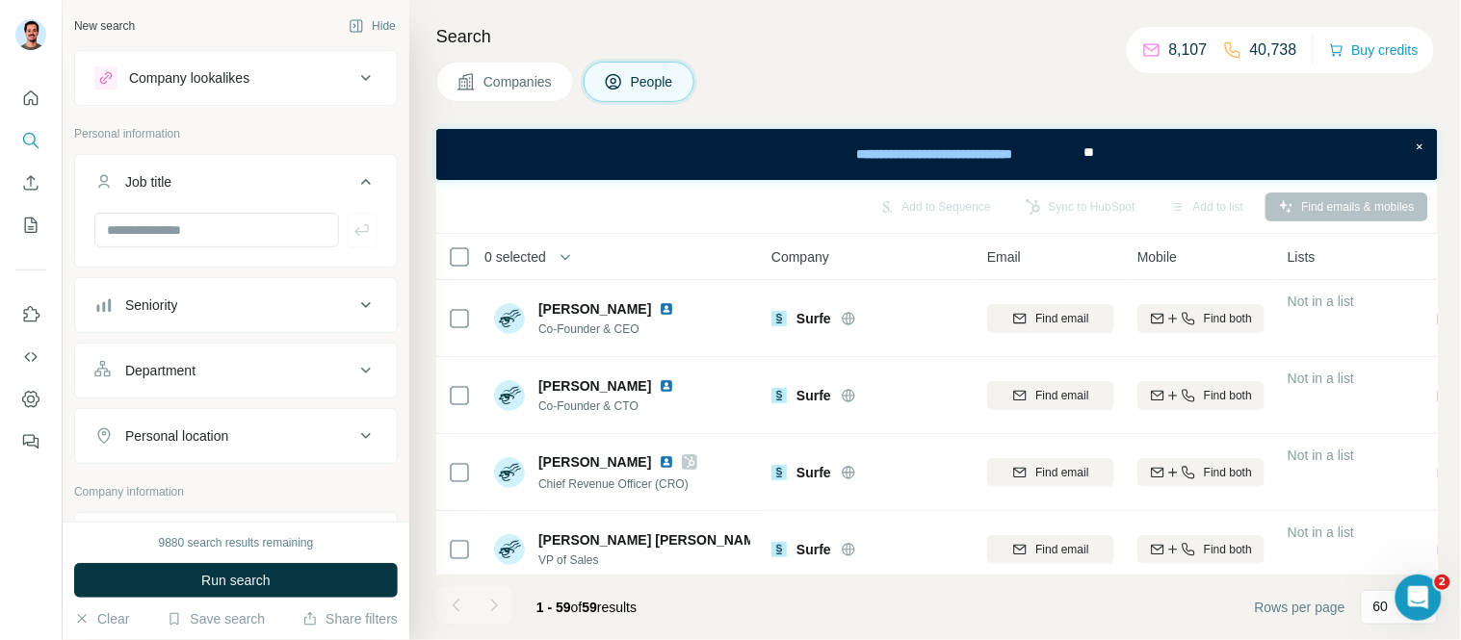
click at [228, 179] on div "Job title" at bounding box center [224, 181] width 260 height 19
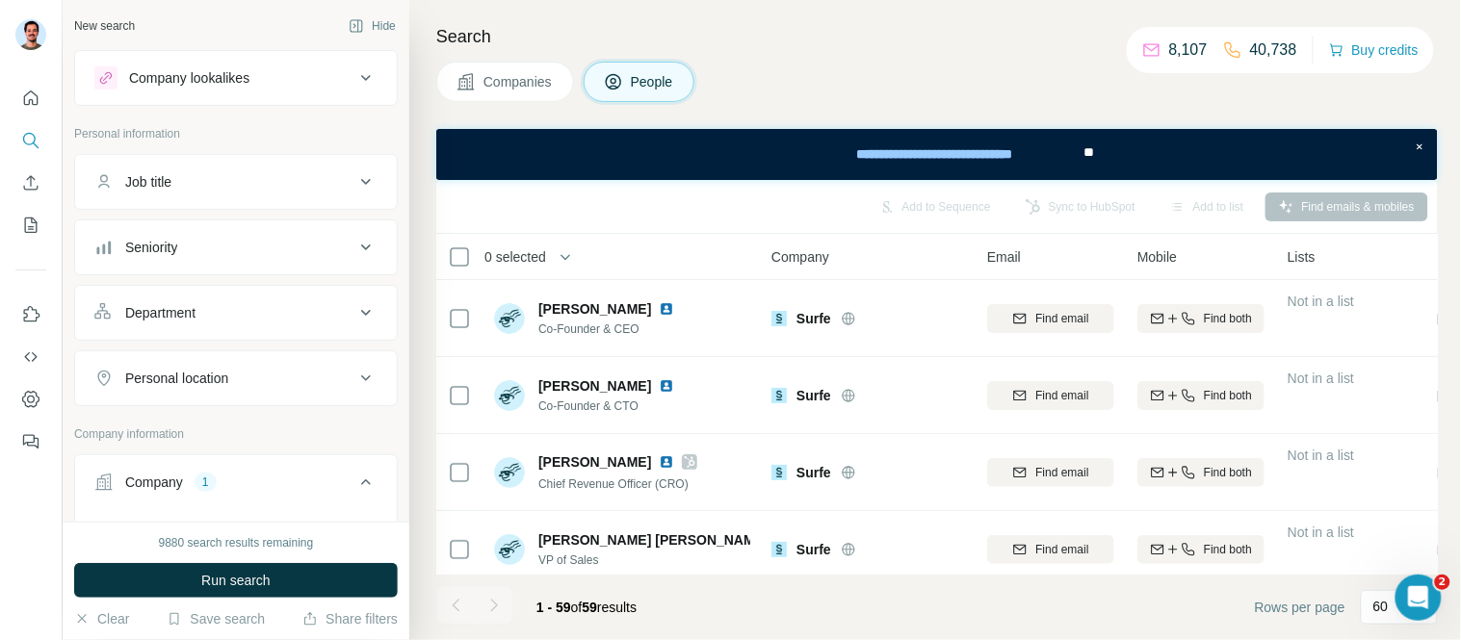
click at [219, 242] on div "Seniority" at bounding box center [224, 247] width 260 height 19
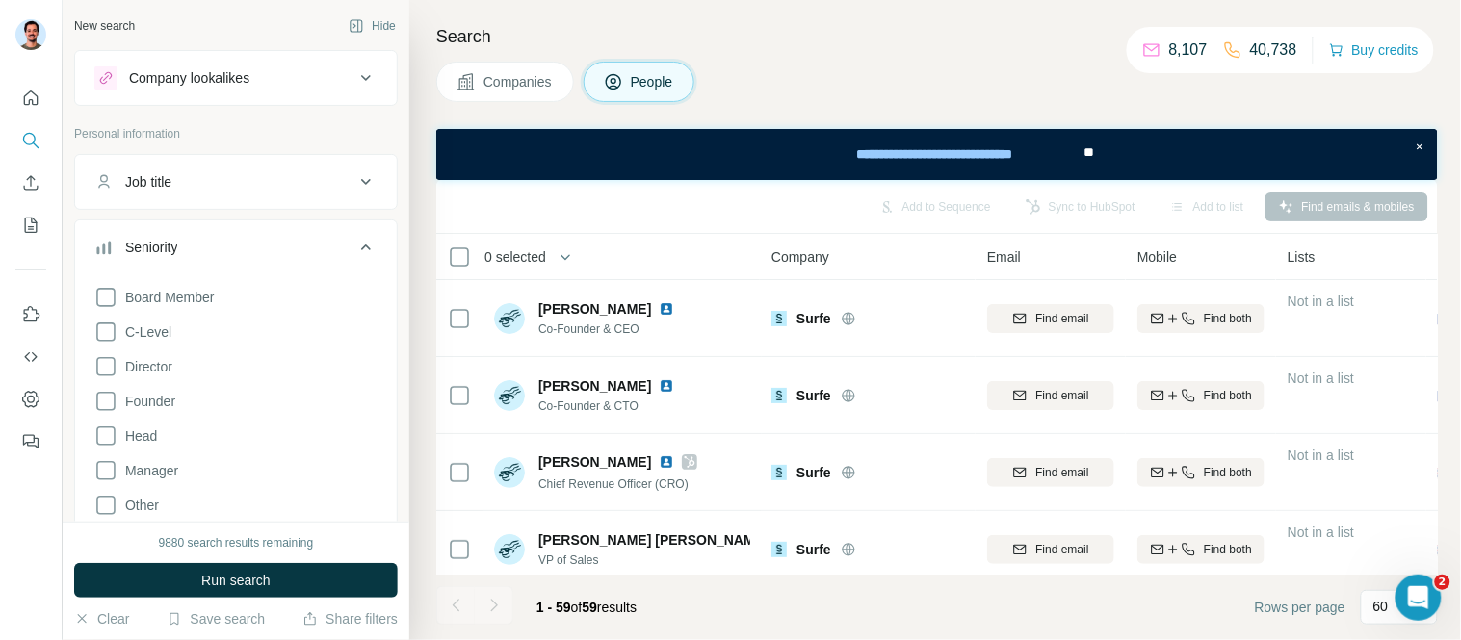
click at [218, 243] on div "Seniority" at bounding box center [224, 247] width 260 height 19
